Goal: Task Accomplishment & Management: Use online tool/utility

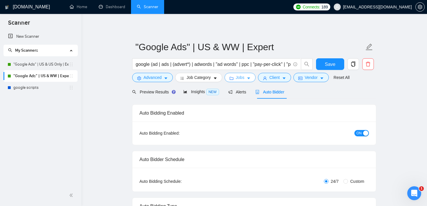
click at [251, 80] on icon "caret-down" at bounding box center [249, 78] width 4 height 4
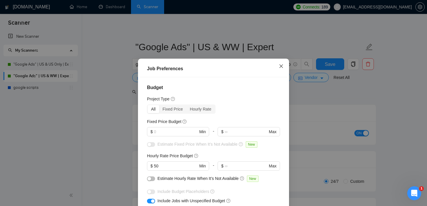
click at [280, 67] on icon "close" at bounding box center [281, 66] width 5 height 5
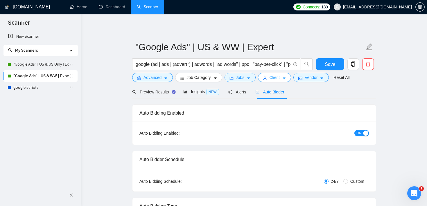
click at [280, 75] on span "Client" at bounding box center [274, 77] width 10 height 6
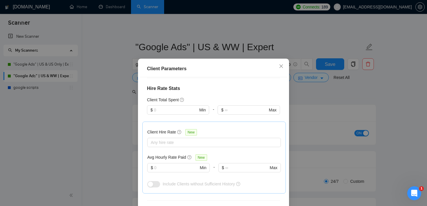
scroll to position [142, 0]
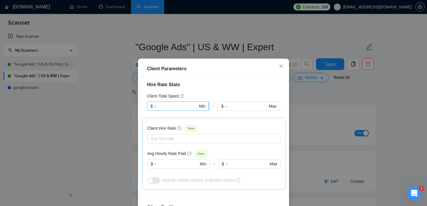
click at [179, 108] on input "text" at bounding box center [176, 106] width 44 height 6
click at [228, 117] on div "$ Max" at bounding box center [249, 110] width 62 height 16
click at [173, 167] on input "text" at bounding box center [176, 164] width 44 height 6
click at [180, 140] on div at bounding box center [211, 138] width 125 height 7
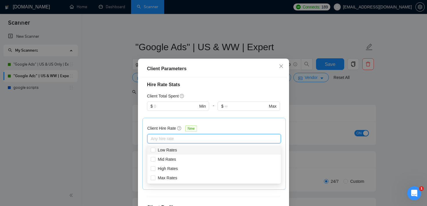
click at [214, 92] on div "Client Location Include Client Countries [GEOGRAPHIC_DATA] Exclude Client Count…" at bounding box center [213, 149] width 147 height 144
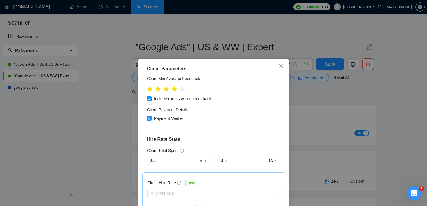
scroll to position [0, 0]
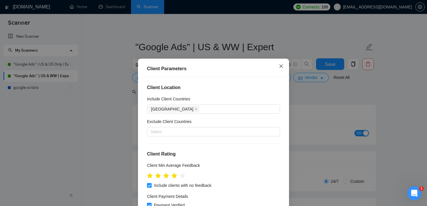
click at [281, 64] on icon "close" at bounding box center [281, 66] width 5 height 5
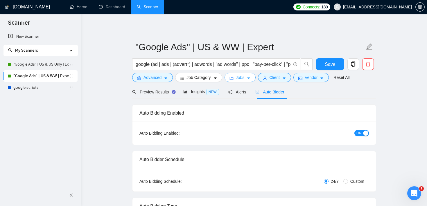
click at [248, 76] on button "Jobs" at bounding box center [240, 77] width 31 height 9
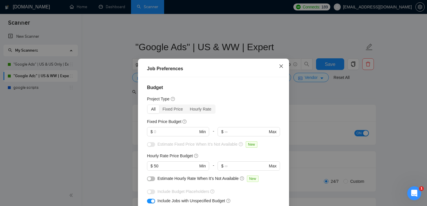
click at [284, 69] on span "Close" at bounding box center [281, 67] width 16 height 16
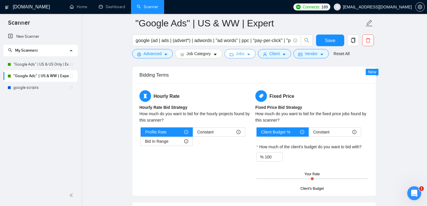
scroll to position [901, 0]
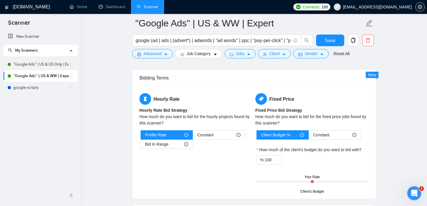
click at [109, 39] on main ""Google Ads" | US & WW | Expert google (ad | ads | (advert*) | adwords | "ad wo…" at bounding box center [254, -1] width 327 height 1755
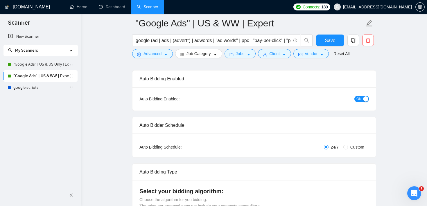
scroll to position [0, 0]
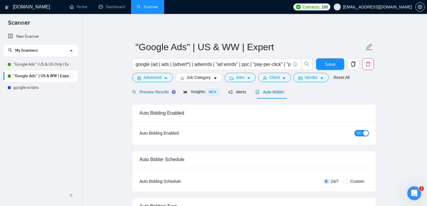
click at [162, 93] on span "Preview Results" at bounding box center [153, 92] width 42 height 5
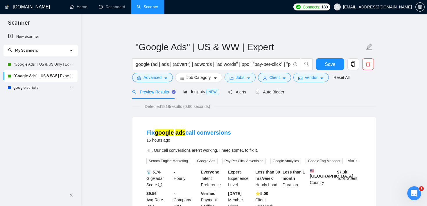
click at [44, 82] on link ""Google Ads" | US & WW | Expert" at bounding box center [41, 76] width 56 height 12
click at [31, 91] on link "google scripts" at bounding box center [41, 88] width 56 height 12
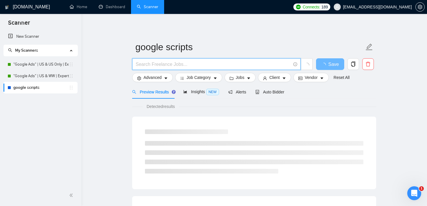
click at [148, 67] on input "text" at bounding box center [213, 64] width 155 height 7
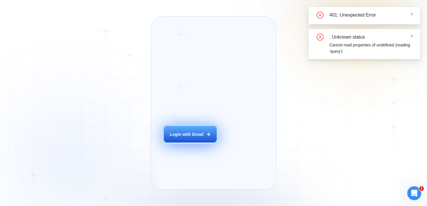
click at [186, 143] on button "Login with Email" at bounding box center [190, 134] width 53 height 17
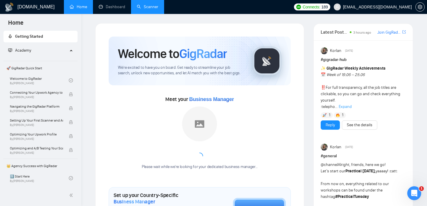
click at [148, 9] on link "Scanner" at bounding box center [148, 6] width 22 height 5
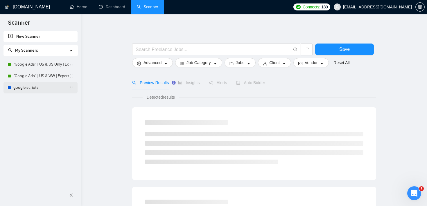
click at [47, 87] on link "google scripts" at bounding box center [41, 88] width 56 height 12
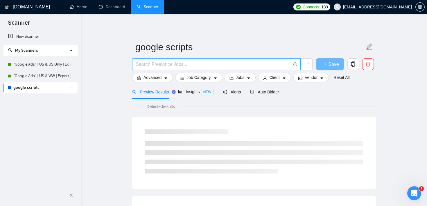
click at [176, 64] on input "text" at bounding box center [213, 64] width 155 height 7
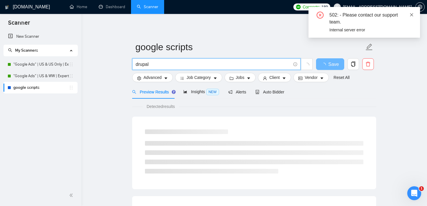
click at [411, 15] on icon "close" at bounding box center [412, 15] width 4 height 4
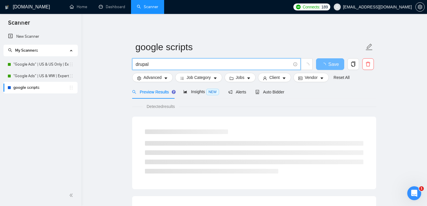
click at [164, 63] on input "drupal" at bounding box center [213, 64] width 155 height 7
type input "drupal"
click at [248, 80] on button "Jobs" at bounding box center [240, 77] width 31 height 9
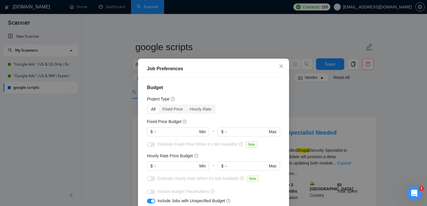
scroll to position [26, 0]
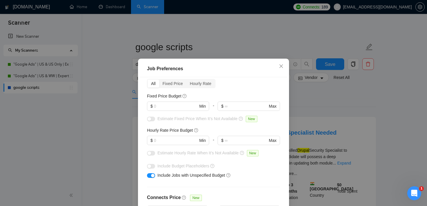
click at [318, 98] on div "Job Preferences Budget Project Type All Fixed Price Hourly Rate Fixed Price Bud…" at bounding box center [213, 103] width 427 height 206
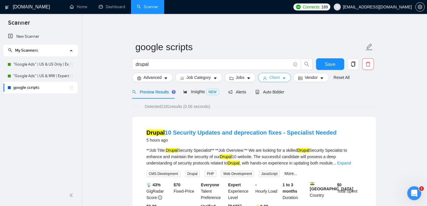
click at [279, 76] on span "Client" at bounding box center [274, 77] width 10 height 6
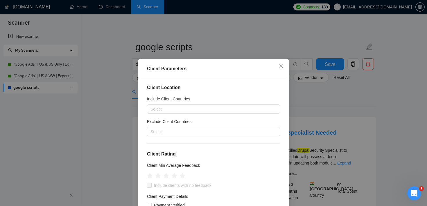
click at [314, 103] on div "Client Parameters Client Location Include Client Countries Select Exclude Clien…" at bounding box center [213, 103] width 427 height 206
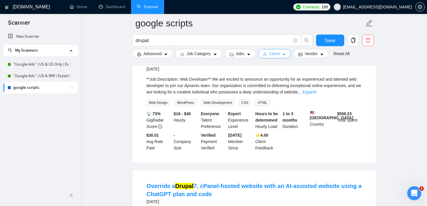
scroll to position [820, 0]
click at [240, 53] on span "Jobs" at bounding box center [240, 54] width 9 height 6
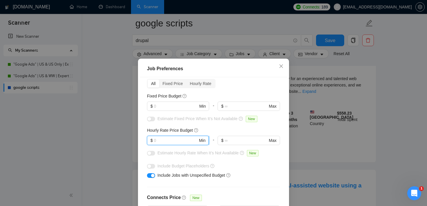
click at [159, 142] on input "text" at bounding box center [176, 140] width 44 height 6
type input "50"
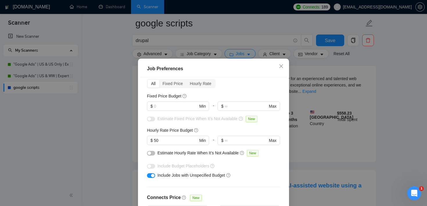
click at [152, 175] on div "button" at bounding box center [152, 175] width 3 height 3
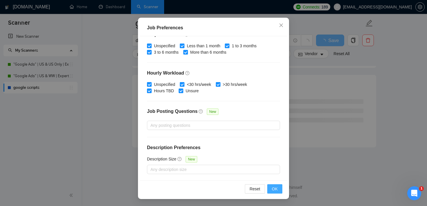
scroll to position [763, 0]
click at [274, 191] on span "OK" at bounding box center [275, 189] width 6 height 6
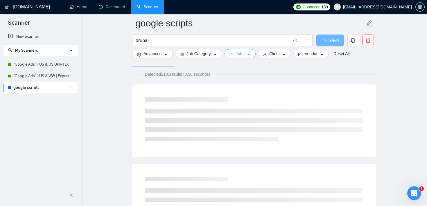
scroll to position [0, 0]
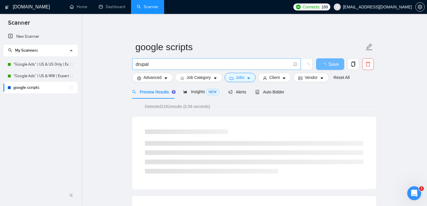
click at [157, 63] on input "drupal" at bounding box center [213, 64] width 155 height 7
type input "drupal | laravel | php"
click at [156, 78] on span "Advanced" at bounding box center [153, 77] width 18 height 6
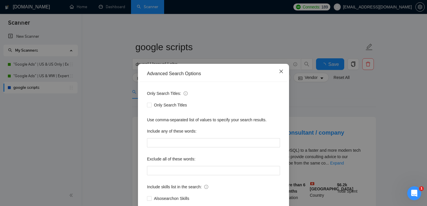
click at [282, 70] on icon "close" at bounding box center [281, 71] width 5 height 5
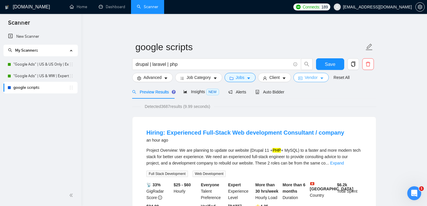
click at [317, 77] on span "Vendor" at bounding box center [311, 77] width 13 height 6
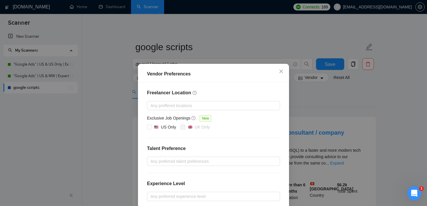
click at [341, 92] on div "Vendor Preferences Freelancer Location Any preffered locations Exclusive Job Op…" at bounding box center [213, 103] width 427 height 206
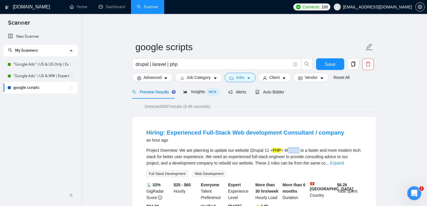
drag, startPoint x: 292, startPoint y: 149, endPoint x: 305, endPoint y: 148, distance: 13.4
click at [305, 148] on div "Project Overview: We are planning to update our website (Drupal 11 + PHP + MySQ…" at bounding box center [254, 156] width 216 height 19
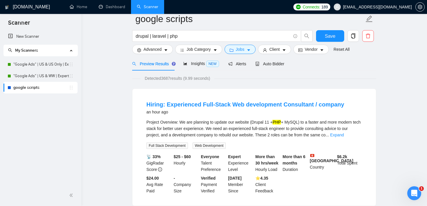
scroll to position [55, 0]
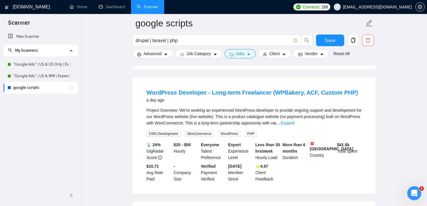
scroll to position [426, 0]
drag, startPoint x: 336, startPoint y: 147, endPoint x: 368, endPoint y: 155, distance: 33.3
click at [368, 155] on li "WordPress Developer - Long-term Freelancer (WPBakery, ACF, Custom PHP) a day ag…" at bounding box center [254, 134] width 230 height 103
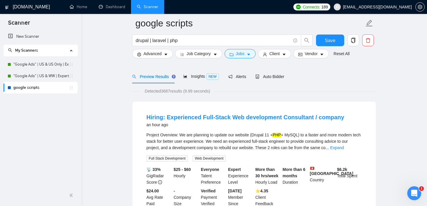
scroll to position [0, 0]
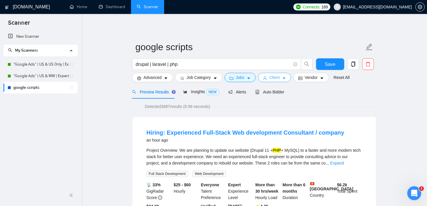
click at [286, 75] on button "Client" at bounding box center [274, 77] width 33 height 9
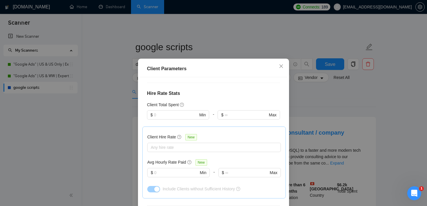
scroll to position [138, 0]
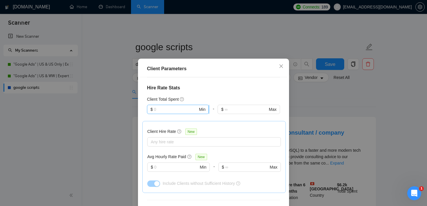
click at [181, 108] on input "text" at bounding box center [176, 109] width 44 height 6
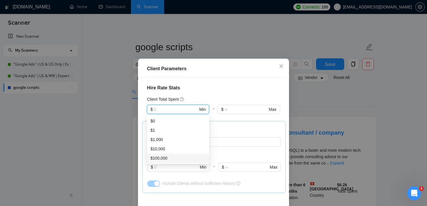
click at [164, 156] on div "$100,000" at bounding box center [178, 158] width 55 height 6
type input "100000"
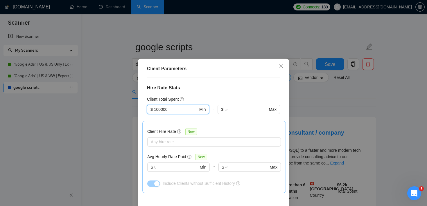
click at [205, 91] on h4 "Hire Rate Stats" at bounding box center [213, 88] width 133 height 7
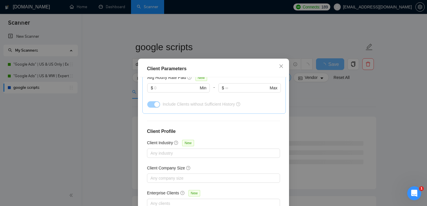
scroll to position [41, 0]
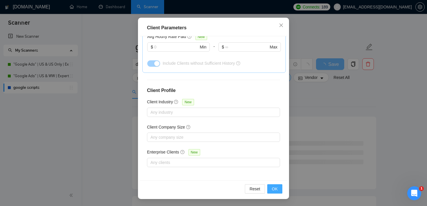
click at [278, 192] on button "OK" at bounding box center [274, 189] width 15 height 9
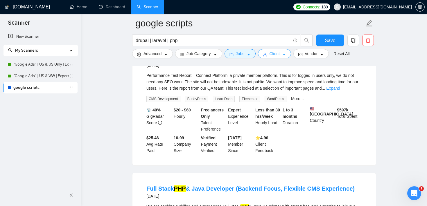
scroll to position [80, 0]
drag, startPoint x: 336, startPoint y: 109, endPoint x: 353, endPoint y: 111, distance: 16.7
click at [353, 111] on div "$ 597k Total Spent" at bounding box center [349, 120] width 27 height 26
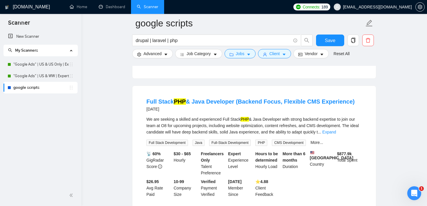
scroll to position [172, 0]
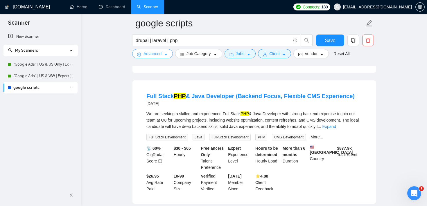
click at [163, 56] on button "Advanced" at bounding box center [152, 53] width 41 height 9
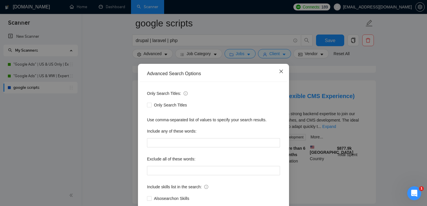
click at [282, 70] on icon "close" at bounding box center [281, 71] width 5 height 5
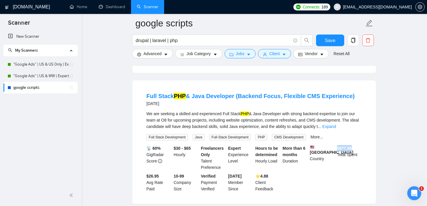
drag, startPoint x: 337, startPoint y: 148, endPoint x: 359, endPoint y: 146, distance: 22.2
click at [359, 146] on div "$ 877.9k Total Spent" at bounding box center [349, 158] width 27 height 26
drag, startPoint x: 174, startPoint y: 148, endPoint x: 196, endPoint y: 147, distance: 22.7
click at [196, 147] on div "$30 - $65 Hourly" at bounding box center [186, 158] width 27 height 26
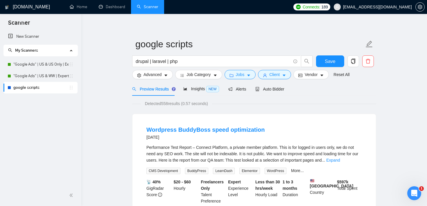
scroll to position [0, 0]
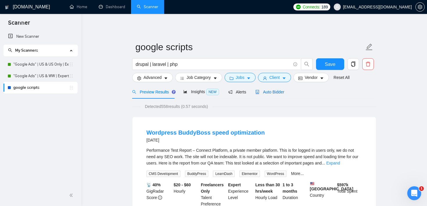
click at [271, 90] on span "Auto Bidder" at bounding box center [269, 92] width 29 height 5
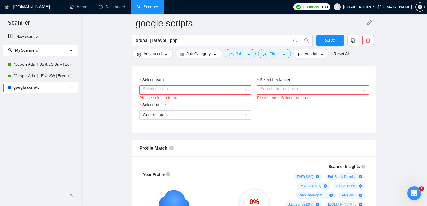
scroll to position [291, 0]
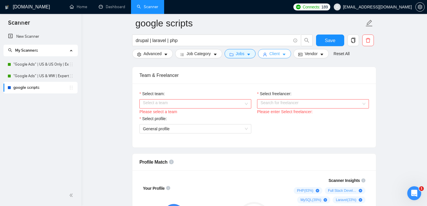
click at [280, 57] on button "Client" at bounding box center [274, 53] width 33 height 9
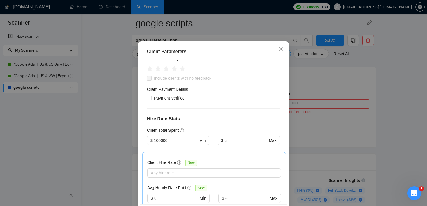
scroll to position [99, 0]
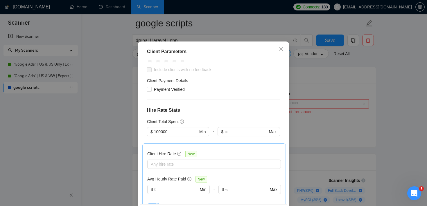
click at [184, 143] on div "Client Total Spent $ 100000 Min - $ Max" at bounding box center [213, 131] width 133 height 25
click at [181, 135] on input "100000" at bounding box center [176, 132] width 44 height 6
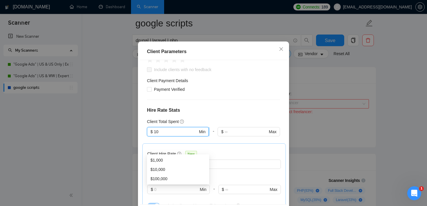
type input "1"
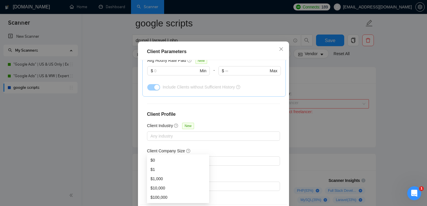
scroll to position [41, 0]
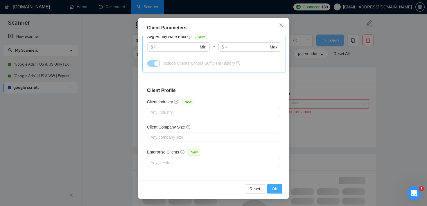
click at [279, 189] on button "OK" at bounding box center [274, 189] width 15 height 9
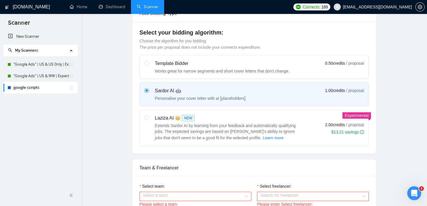
scroll to position [0, 0]
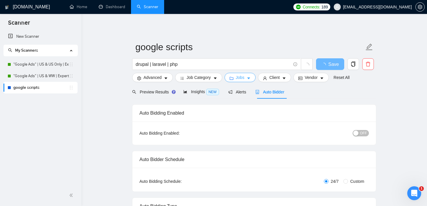
click at [241, 77] on span "Jobs" at bounding box center [240, 77] width 9 height 6
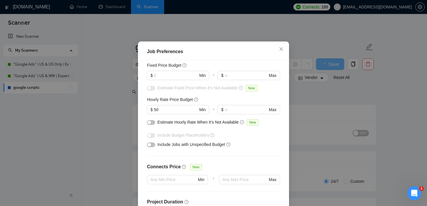
scroll to position [42, 0]
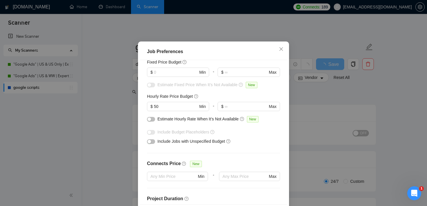
click at [151, 122] on button "button" at bounding box center [151, 119] width 8 height 5
click at [149, 144] on div "button" at bounding box center [149, 141] width 3 height 3
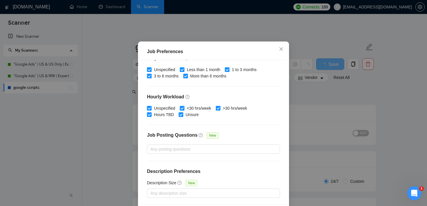
scroll to position [41, 0]
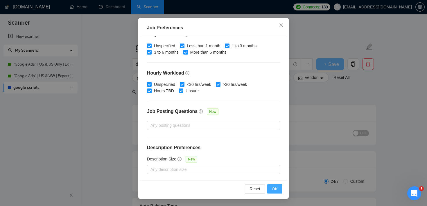
click at [275, 186] on span "OK" at bounding box center [275, 189] width 6 height 6
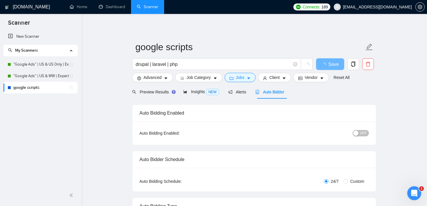
scroll to position [17, 0]
click at [161, 89] on div "Preview Results" at bounding box center [153, 92] width 42 height 6
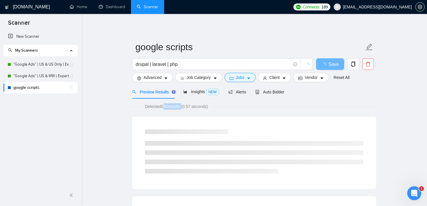
drag, startPoint x: 162, startPoint y: 106, endPoint x: 185, endPoint y: 106, distance: 23.0
click at [185, 106] on span "Detected 558 results (0.57 seconds)" at bounding box center [176, 106] width 71 height 6
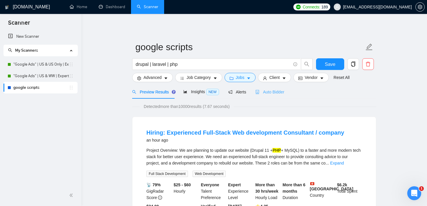
click at [273, 96] on div "Auto Bidder" at bounding box center [269, 92] width 29 height 14
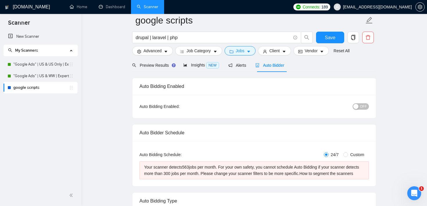
scroll to position [43, 0]
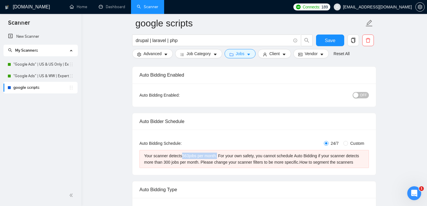
drag, startPoint x: 184, startPoint y: 157, endPoint x: 221, endPoint y: 153, distance: 37.7
click at [221, 153] on div "Your scanner detects 563 jobs per month. For your own safety, you cannot schedu…" at bounding box center [254, 159] width 220 height 13
click at [285, 52] on button "Client" at bounding box center [274, 53] width 33 height 9
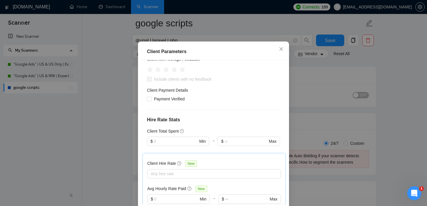
scroll to position [0, 0]
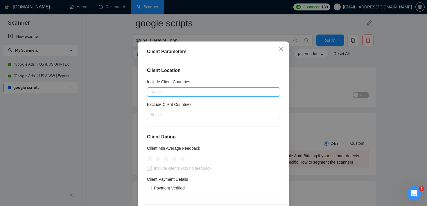
click at [169, 97] on div "Select" at bounding box center [213, 91] width 133 height 9
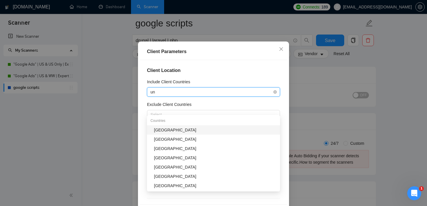
type input "uni"
click at [170, 128] on div "[GEOGRAPHIC_DATA]" at bounding box center [215, 130] width 123 height 6
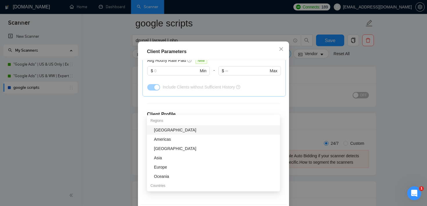
scroll to position [41, 0]
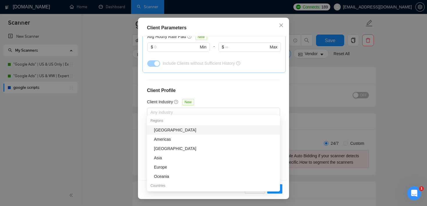
click at [271, 86] on div "Client Location Include Client Countries [GEOGRAPHIC_DATA] Exclude Client Count…" at bounding box center [213, 108] width 147 height 144
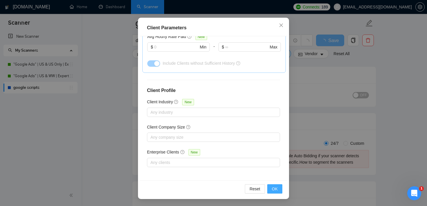
click at [277, 188] on span "OK" at bounding box center [275, 189] width 6 height 6
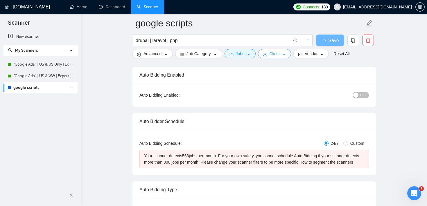
scroll to position [0, 0]
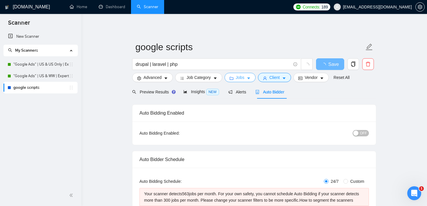
click at [244, 76] on span "Jobs" at bounding box center [240, 77] width 9 height 6
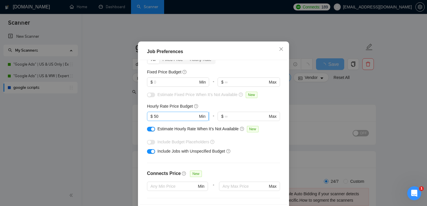
scroll to position [35, 0]
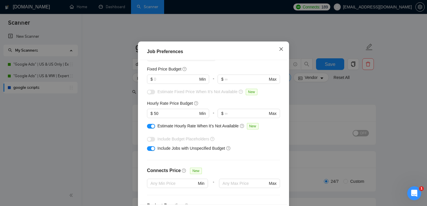
click at [285, 57] on span "Close" at bounding box center [281, 50] width 16 height 16
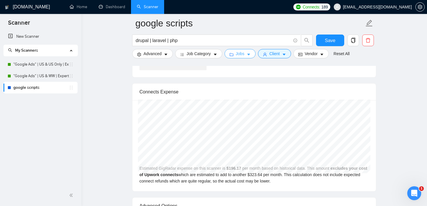
scroll to position [1171, 0]
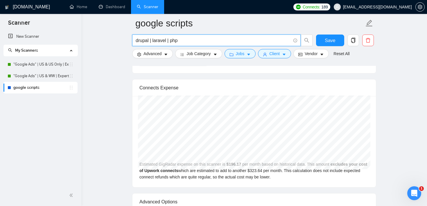
drag, startPoint x: 182, startPoint y: 43, endPoint x: 130, endPoint y: 41, distance: 52.6
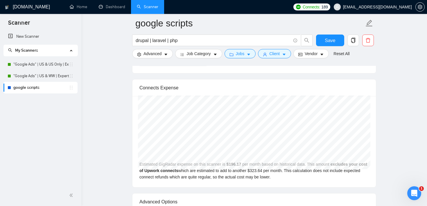
click at [280, 52] on span "Client" at bounding box center [274, 54] width 10 height 6
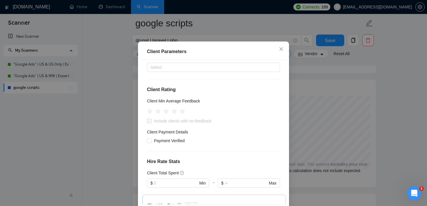
scroll to position [0, 0]
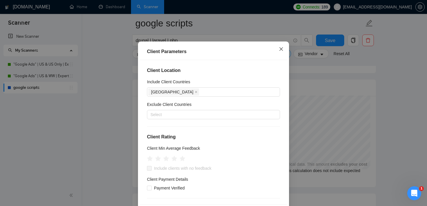
click at [280, 51] on icon "close" at bounding box center [281, 48] width 3 height 3
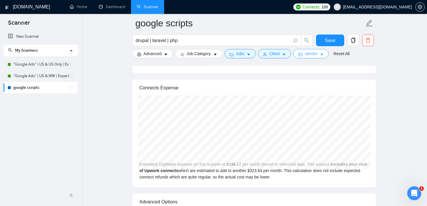
click at [309, 53] on span "Vendor" at bounding box center [311, 54] width 13 height 6
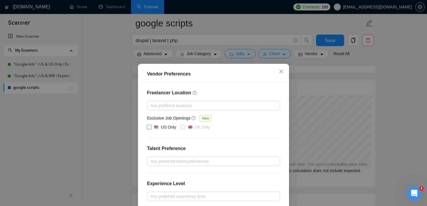
click at [149, 126] on input "US Only" at bounding box center [149, 127] width 4 height 4
checkbox input "true"
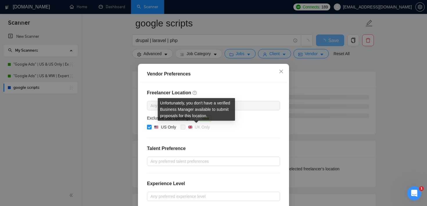
scroll to position [62, 0]
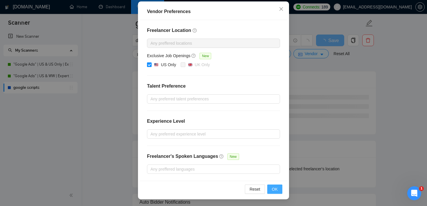
click at [278, 187] on span "OK" at bounding box center [275, 189] width 6 height 6
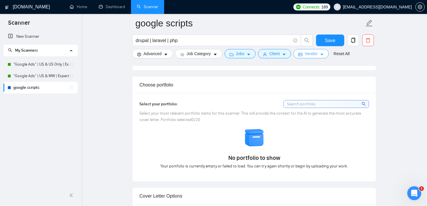
scroll to position [0, 0]
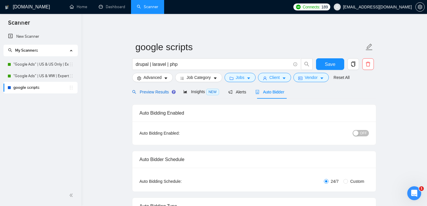
click at [156, 94] on span "Preview Results" at bounding box center [153, 92] width 42 height 5
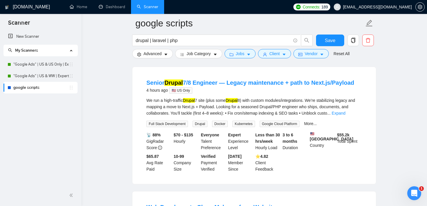
scroll to position [55, 0]
drag, startPoint x: 172, startPoint y: 133, endPoint x: 198, endPoint y: 134, distance: 25.3
click at [198, 134] on div "$70 - $135 Hourly" at bounding box center [186, 141] width 27 height 19
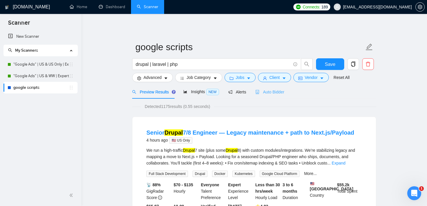
click at [275, 88] on div "Auto Bidder" at bounding box center [269, 92] width 29 height 14
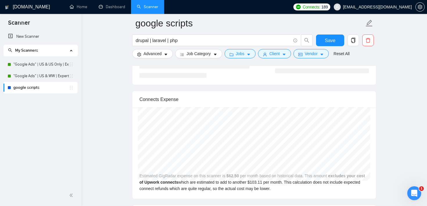
scroll to position [1160, 0]
